Goal: Task Accomplishment & Management: Manage account settings

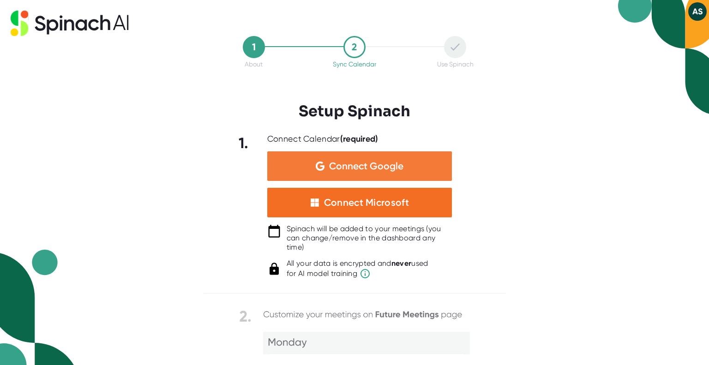
click at [385, 171] on div "Connect Google" at bounding box center [359, 166] width 185 height 30
click at [352, 167] on span "Connect Google" at bounding box center [366, 166] width 74 height 9
click at [397, 165] on span "Connect Google" at bounding box center [366, 166] width 74 height 9
click at [398, 168] on span "Connect Google" at bounding box center [366, 166] width 74 height 9
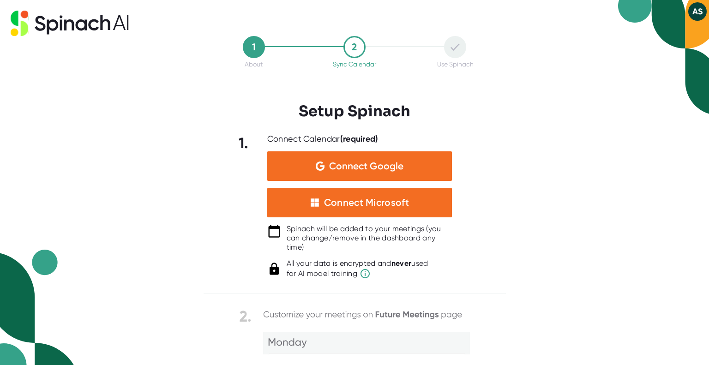
click at [698, 11] on button "AS" at bounding box center [697, 11] width 18 height 18
click at [658, 34] on b "Logout" at bounding box center [662, 31] width 20 height 8
